Goal: Find specific page/section: Find specific page/section

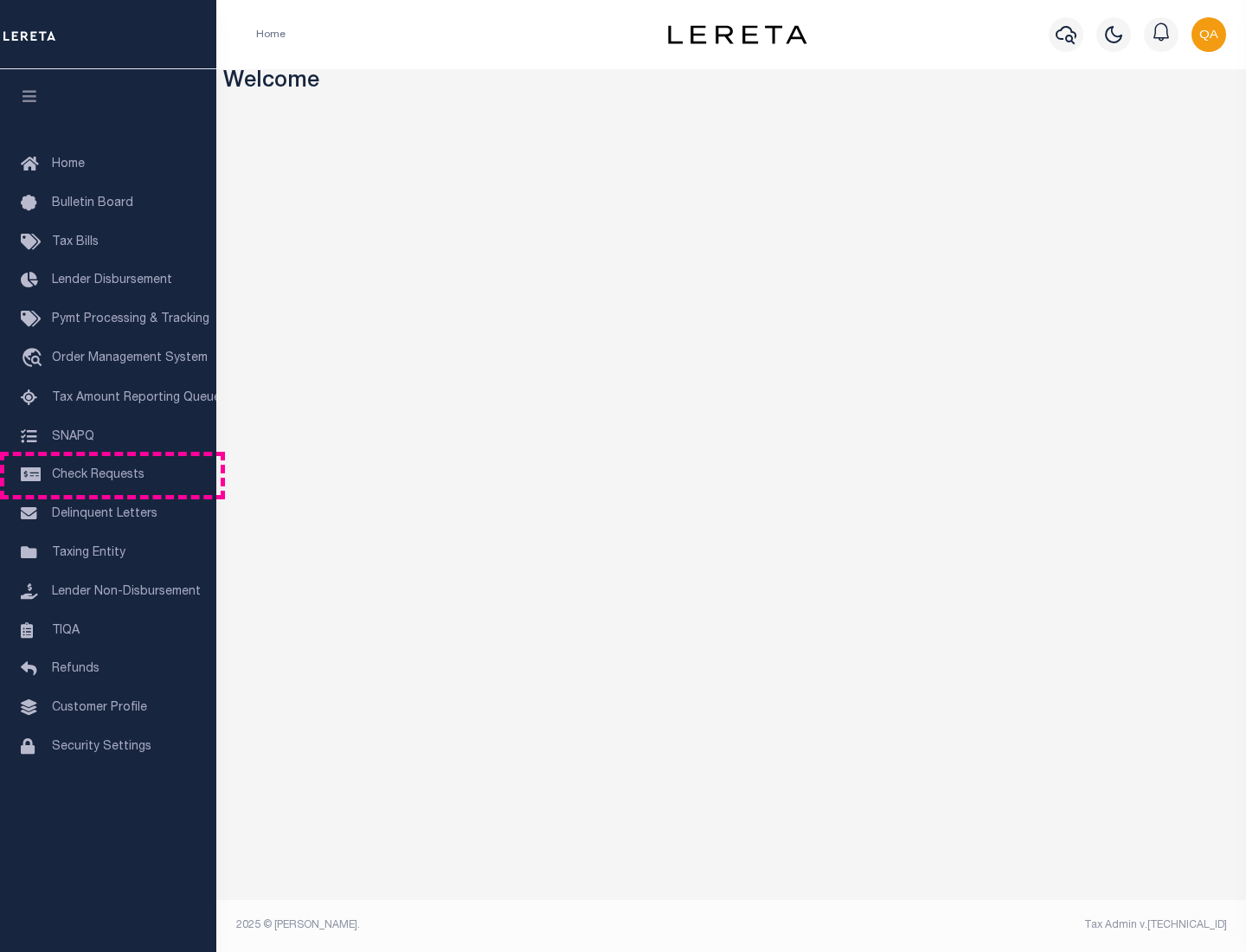
click at [108, 475] on span "Check Requests" at bounding box center [98, 475] width 93 height 12
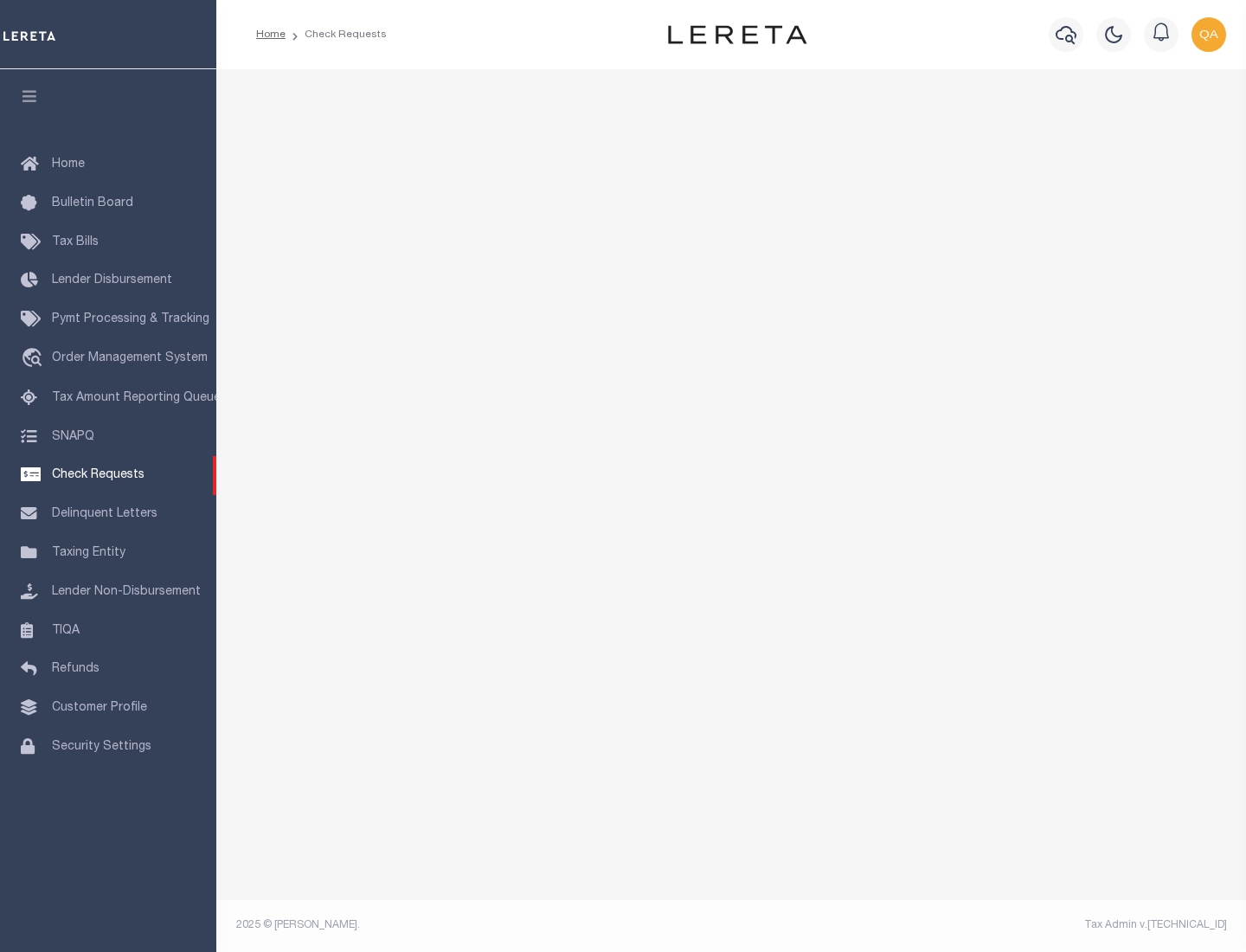
select select "50"
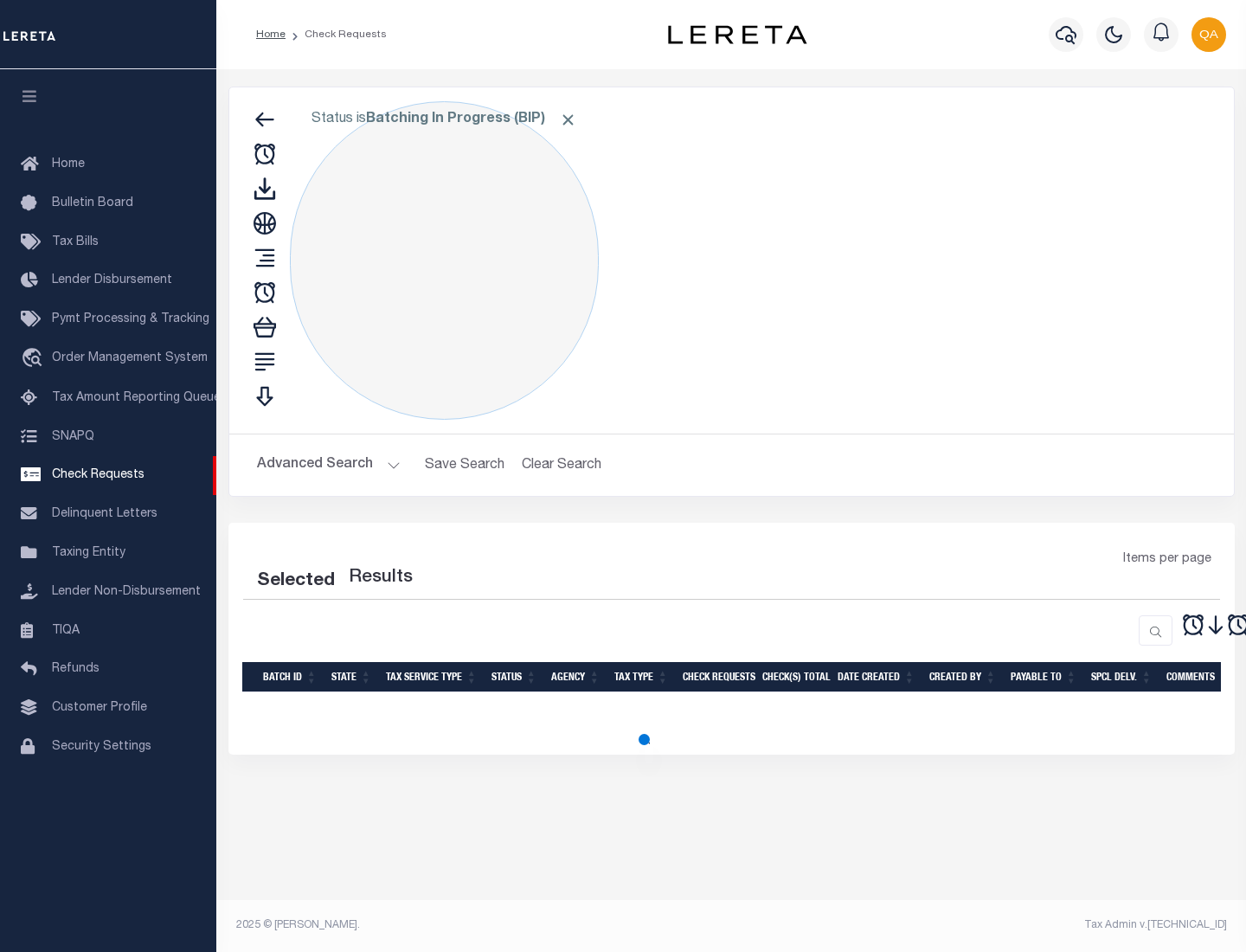
select select "50"
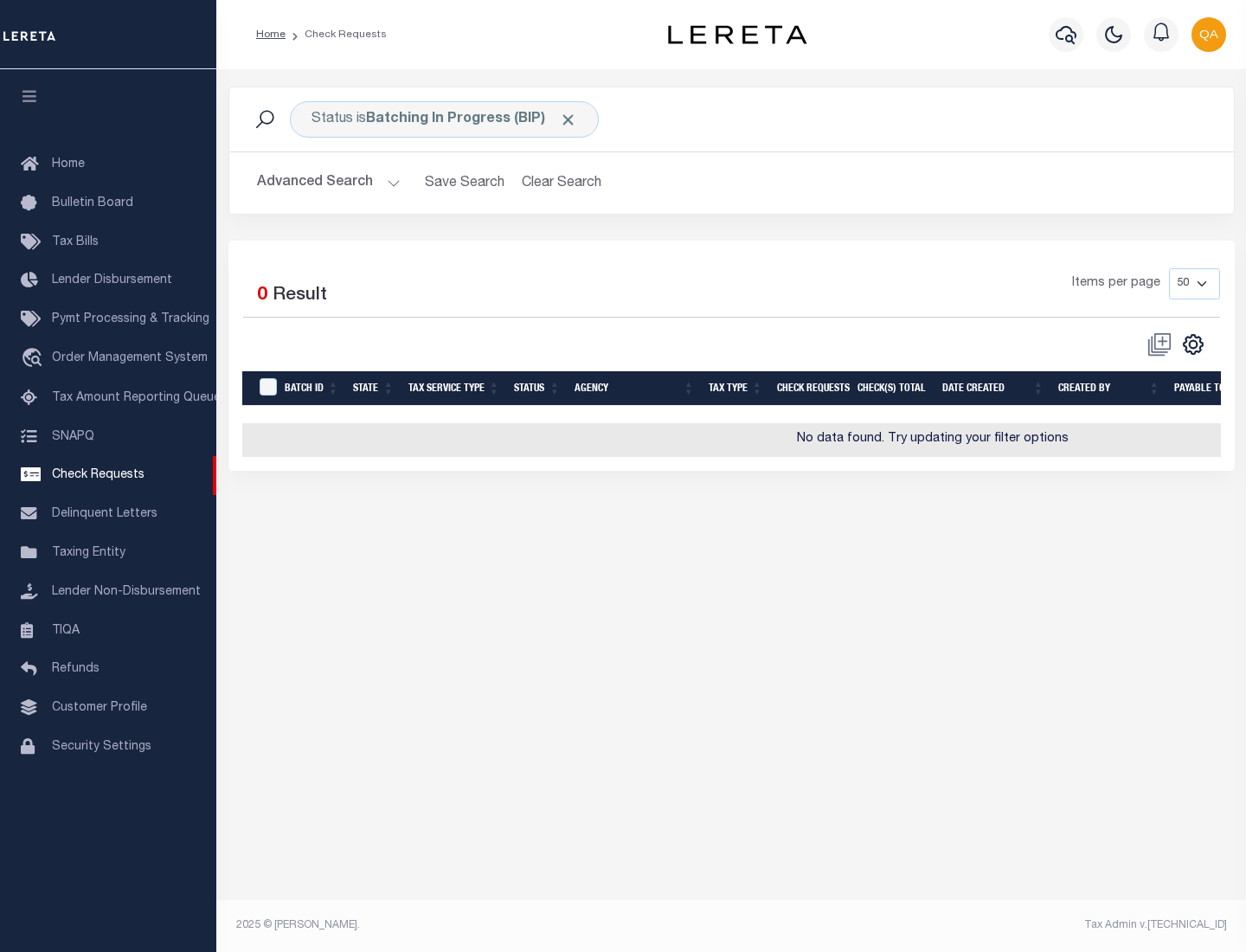
click at [568, 120] on span "Click to Remove" at bounding box center [568, 120] width 18 height 18
